Goal: Navigation & Orientation: Understand site structure

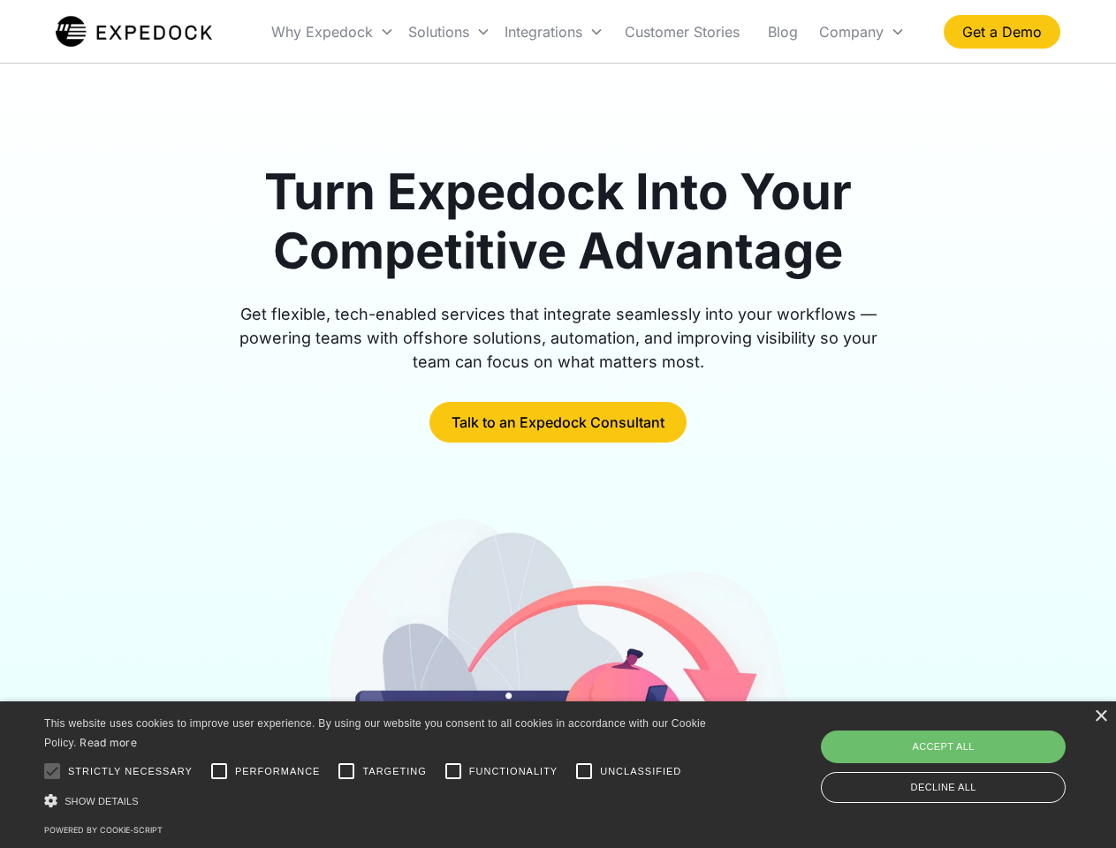
click at [588, 32] on div "Integrations" at bounding box center [553, 32] width 113 height 60
click at [333, 32] on div "Why Expedock" at bounding box center [322, 32] width 102 height 18
click at [449, 32] on div "Solutions" at bounding box center [438, 32] width 61 height 18
click at [554, 32] on div "Integrations" at bounding box center [543, 32] width 78 height 18
click at [861, 32] on div "Company" at bounding box center [851, 32] width 64 height 18
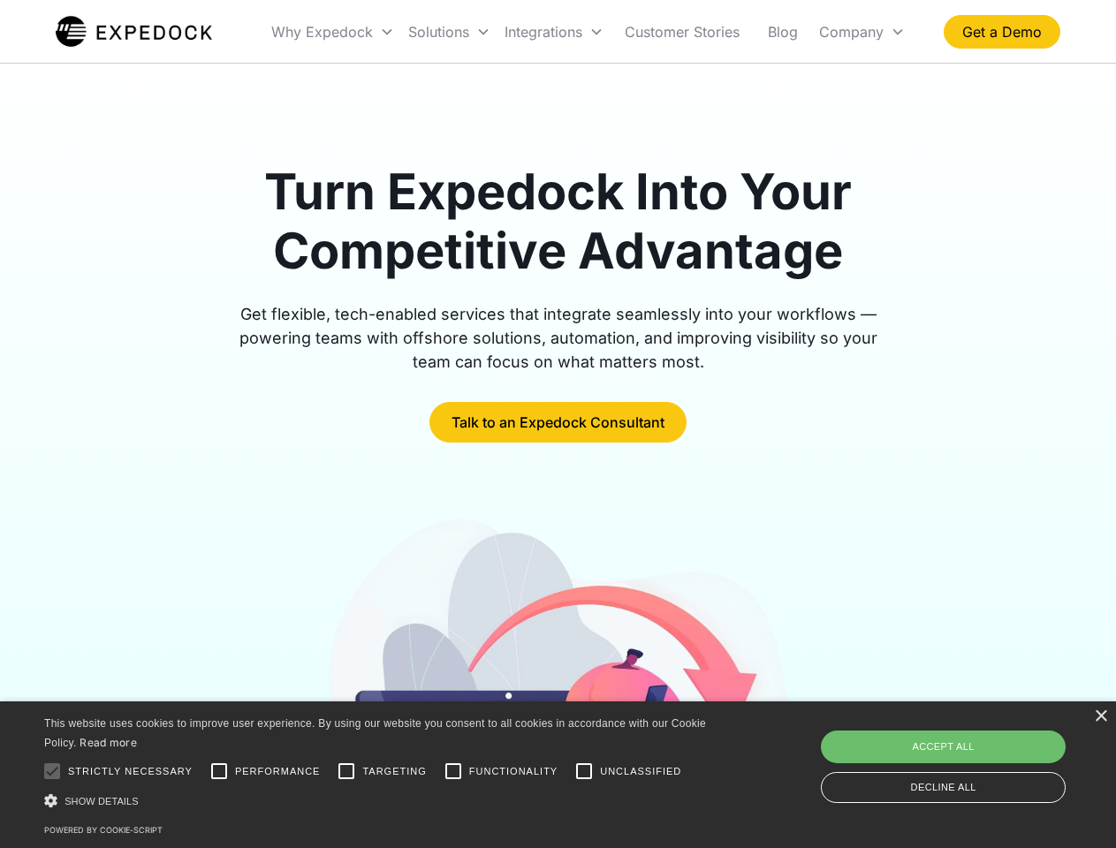
click at [52, 771] on div at bounding box center [51, 770] width 35 height 35
click at [219, 771] on input "Performance" at bounding box center [218, 770] width 35 height 35
checkbox input "true"
click at [346, 771] on input "Targeting" at bounding box center [346, 770] width 35 height 35
checkbox input "true"
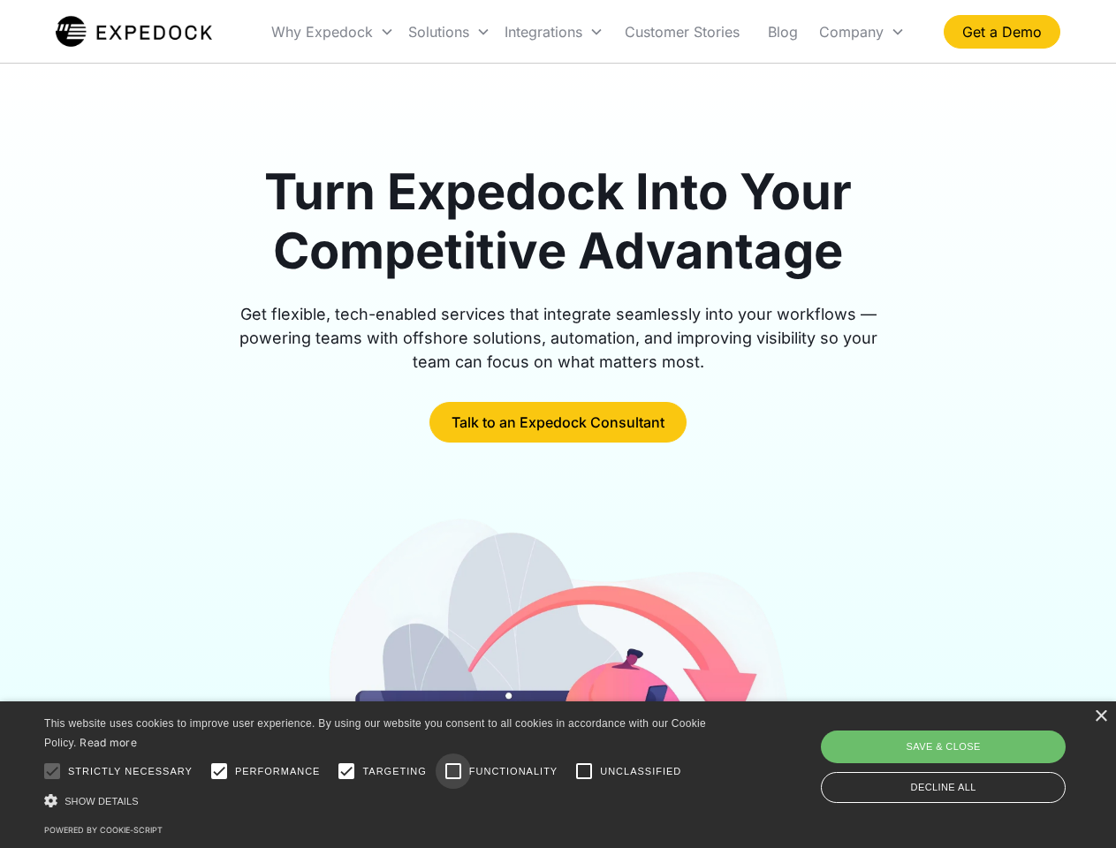
click at [453, 771] on input "Functionality" at bounding box center [452, 770] width 35 height 35
checkbox input "true"
click at [584, 771] on input "Unclassified" at bounding box center [583, 770] width 35 height 35
checkbox input "true"
